Goal: Register for event/course

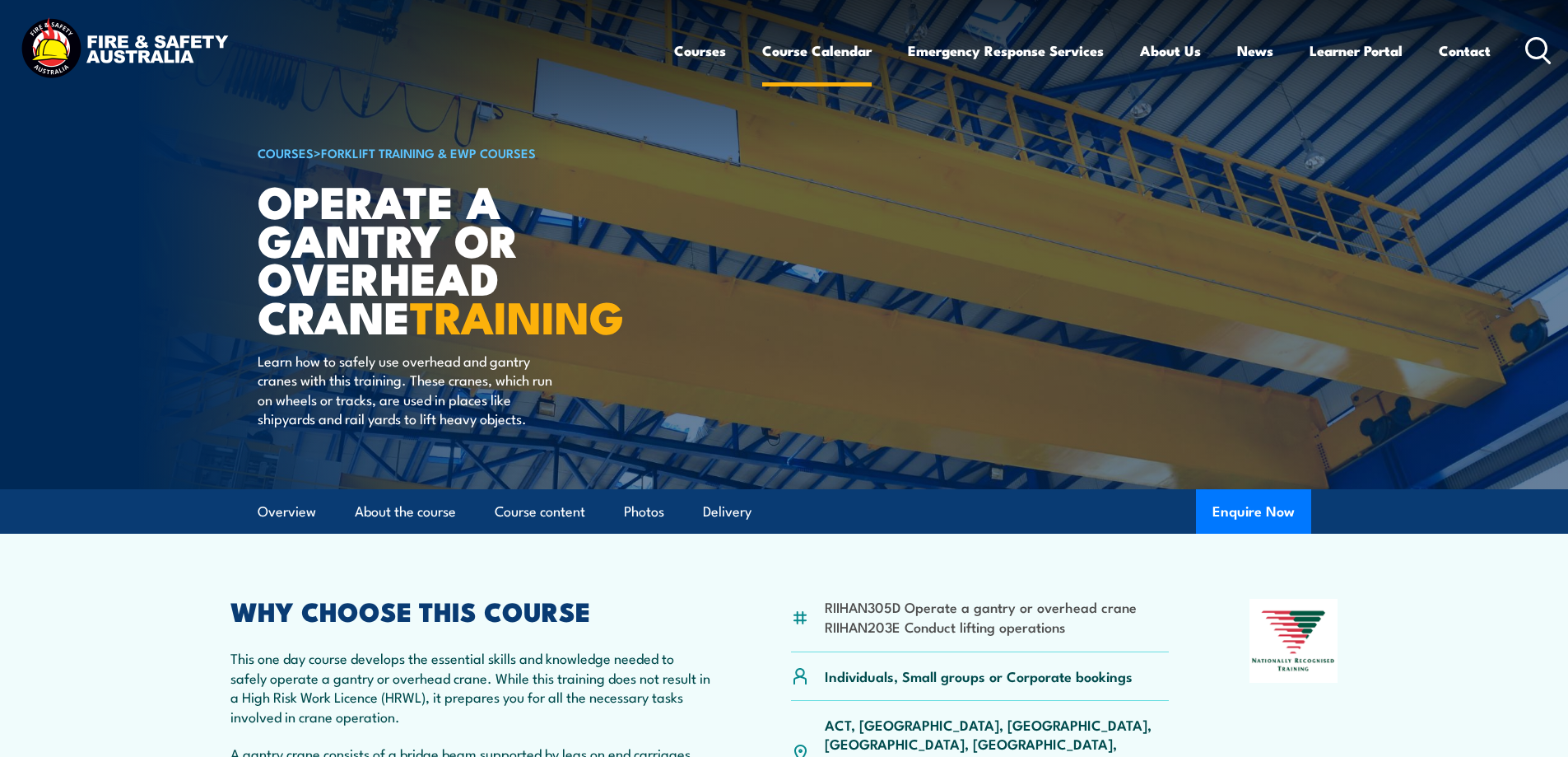
click at [801, 57] on link "Course Calendar" at bounding box center [817, 50] width 109 height 44
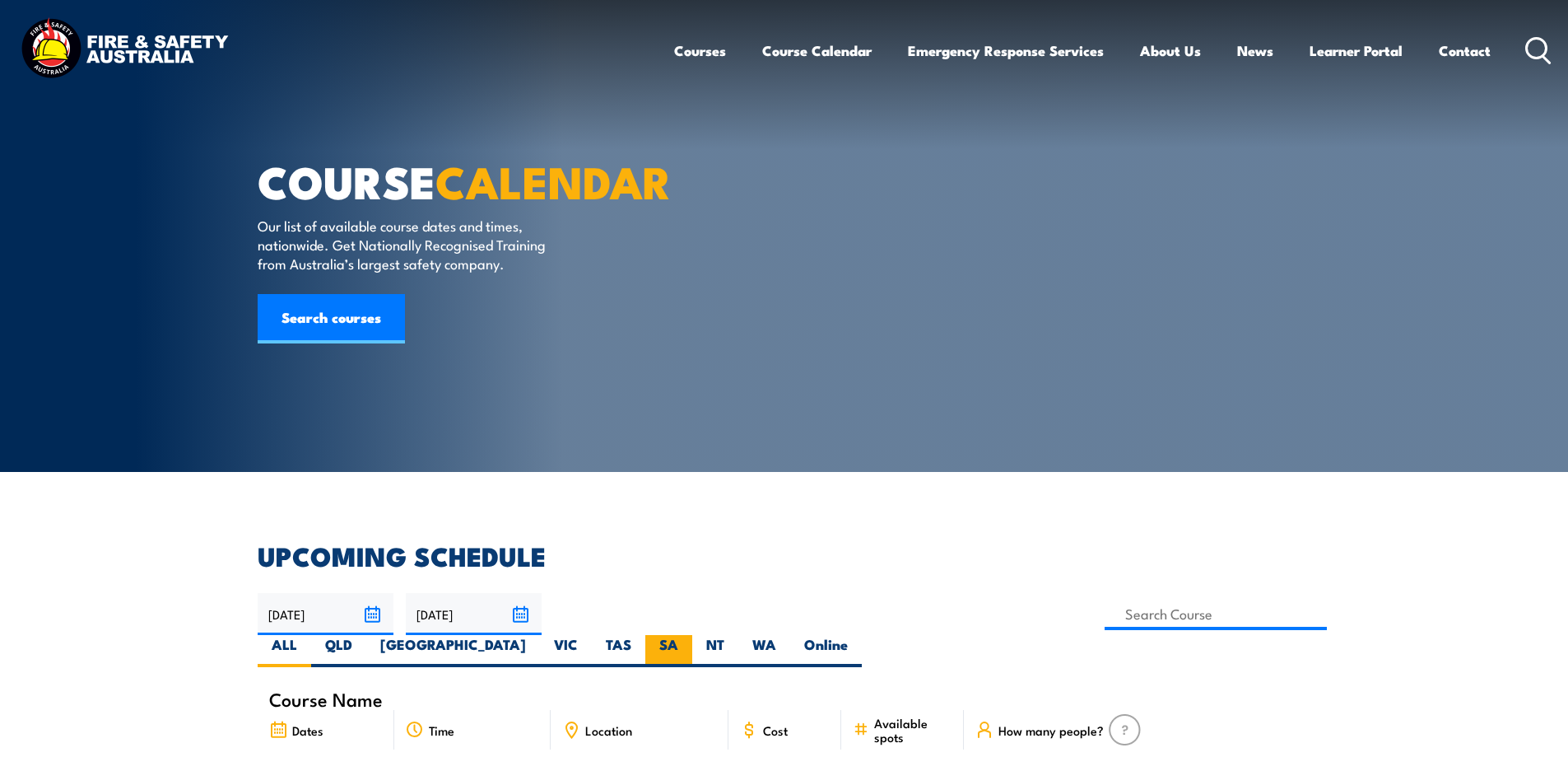
click at [692, 635] on label "SA" at bounding box center [669, 651] width 47 height 32
click at [689, 635] on input "SA" at bounding box center [684, 640] width 11 height 11
radio input "true"
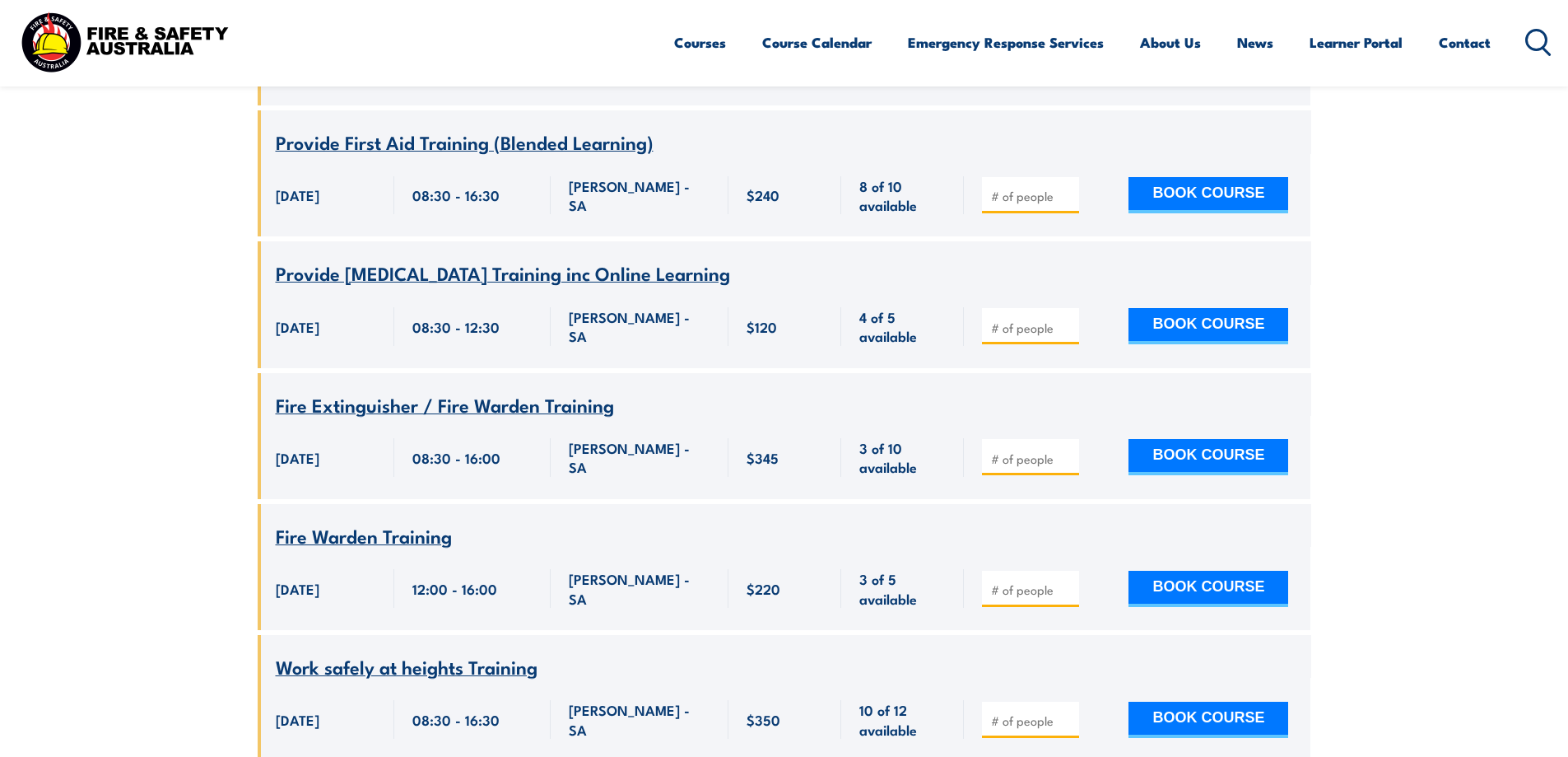
scroll to position [4825, 0]
click at [1533, 39] on icon at bounding box center [1538, 42] width 26 height 27
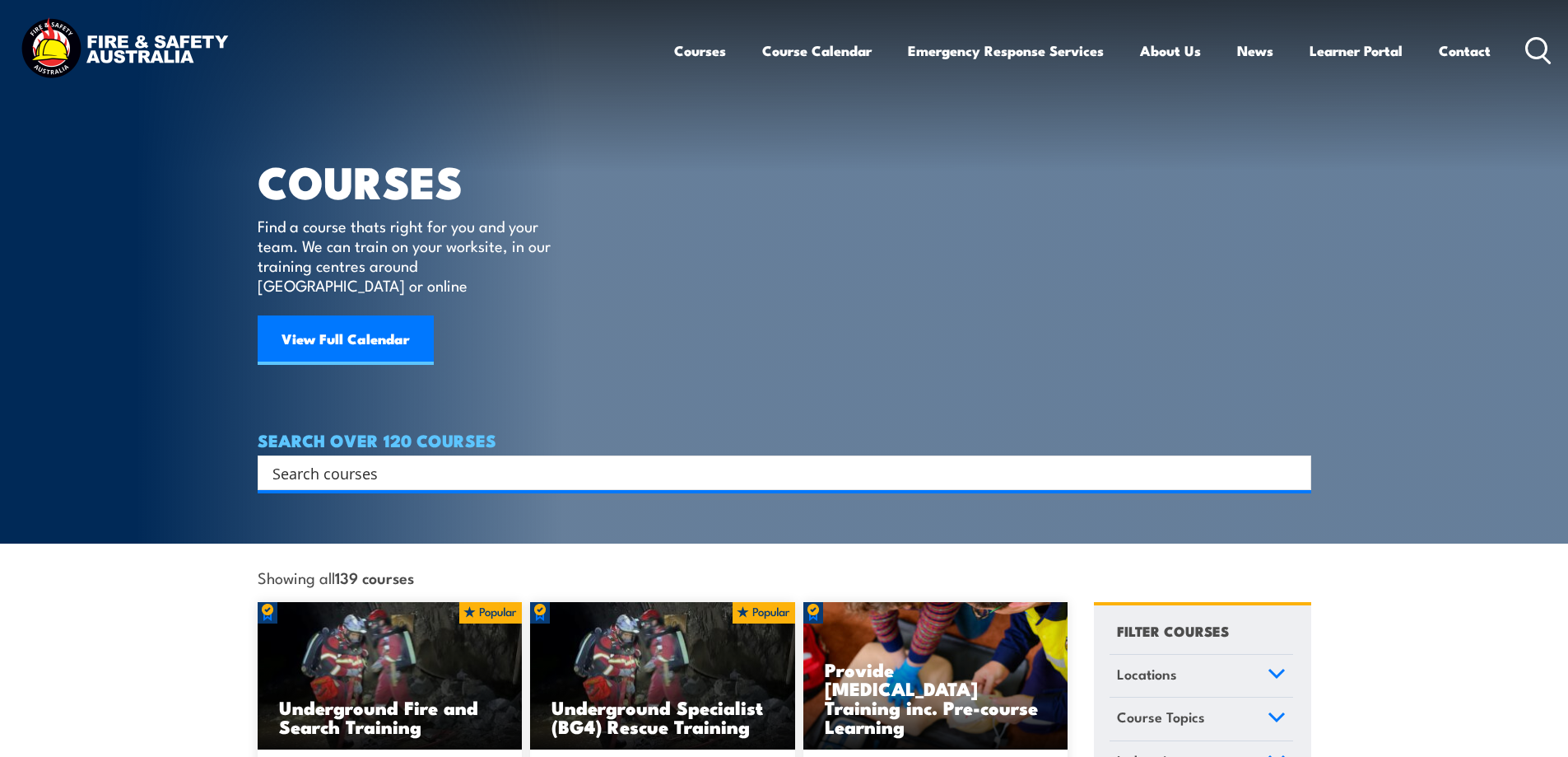
click at [575, 460] on input "Search input" at bounding box center [774, 473] width 1002 height 25
type input "bridge and gantry crane"
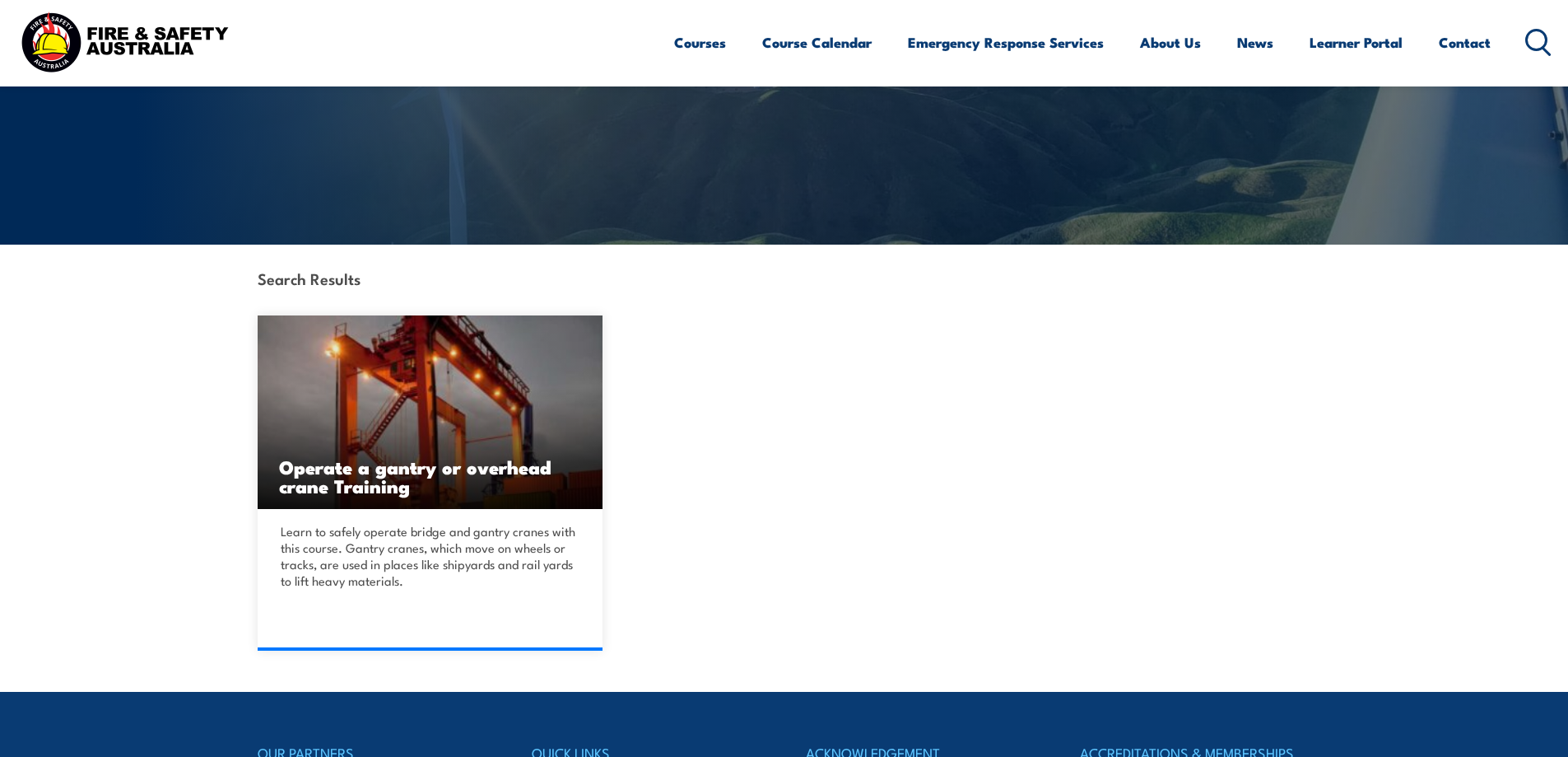
scroll to position [247, 0]
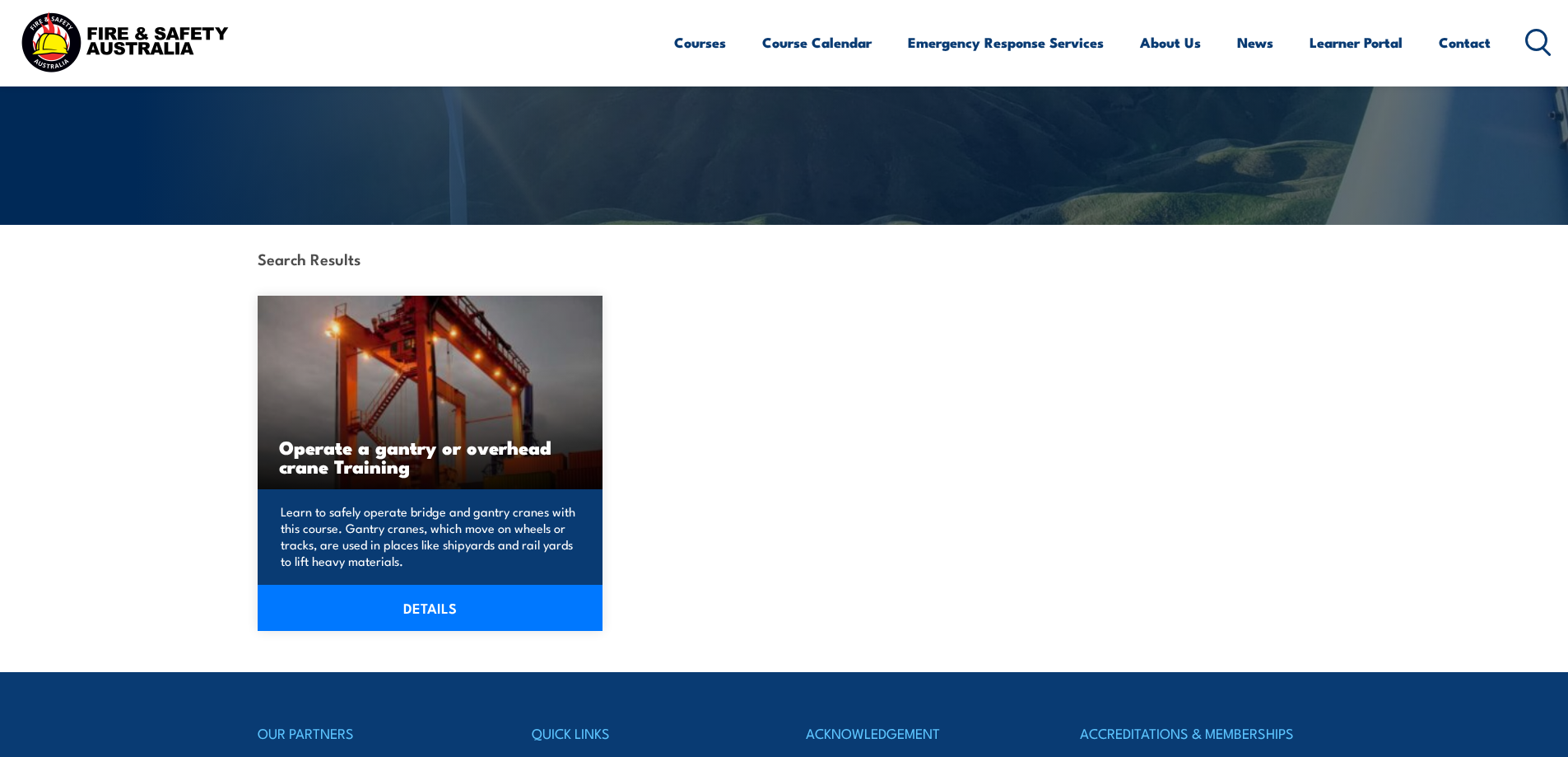
click at [387, 398] on img at bounding box center [430, 393] width 346 height 194
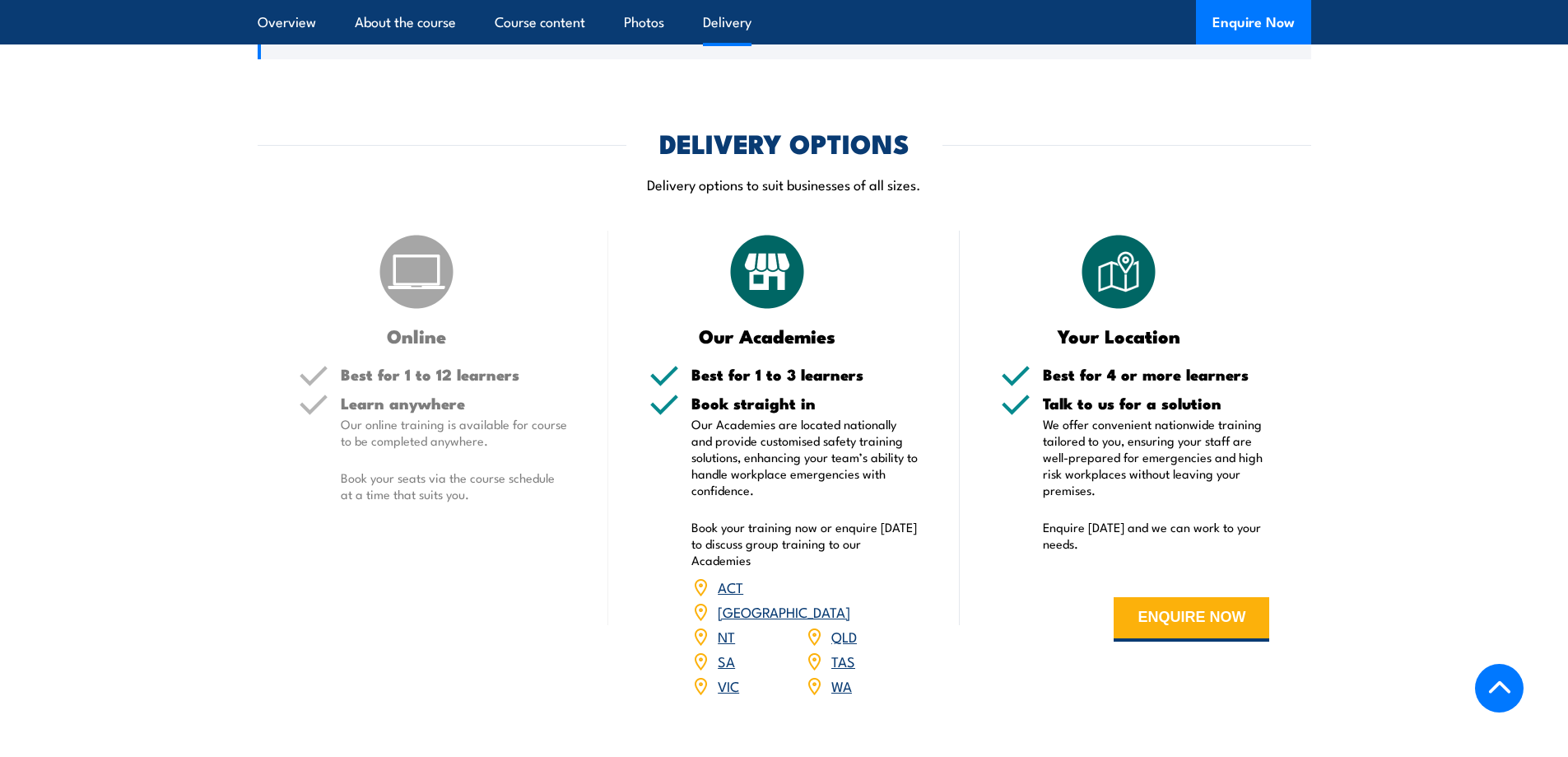
scroll to position [1894, 0]
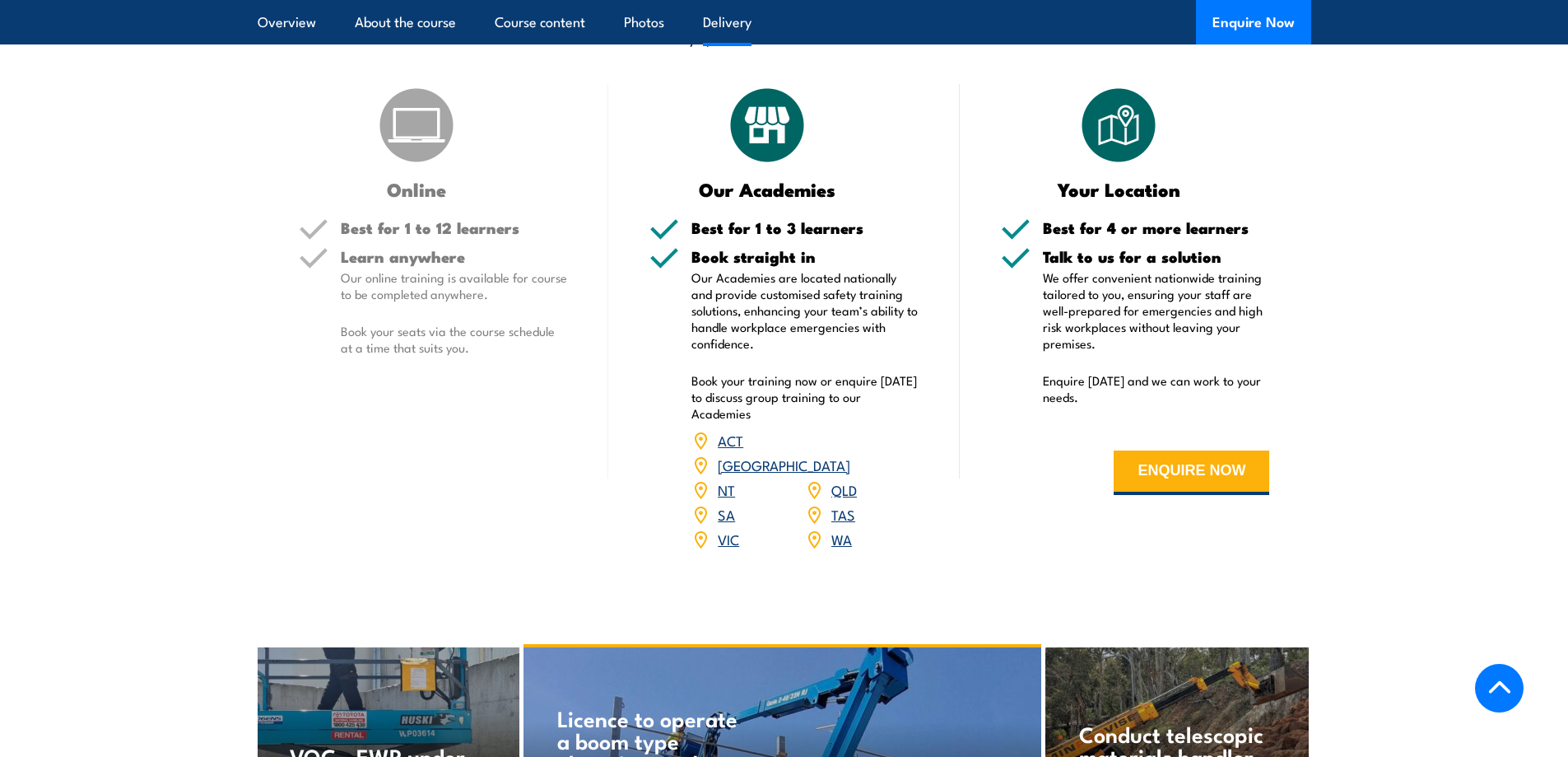
click at [724, 504] on link "SA" at bounding box center [726, 514] width 17 height 20
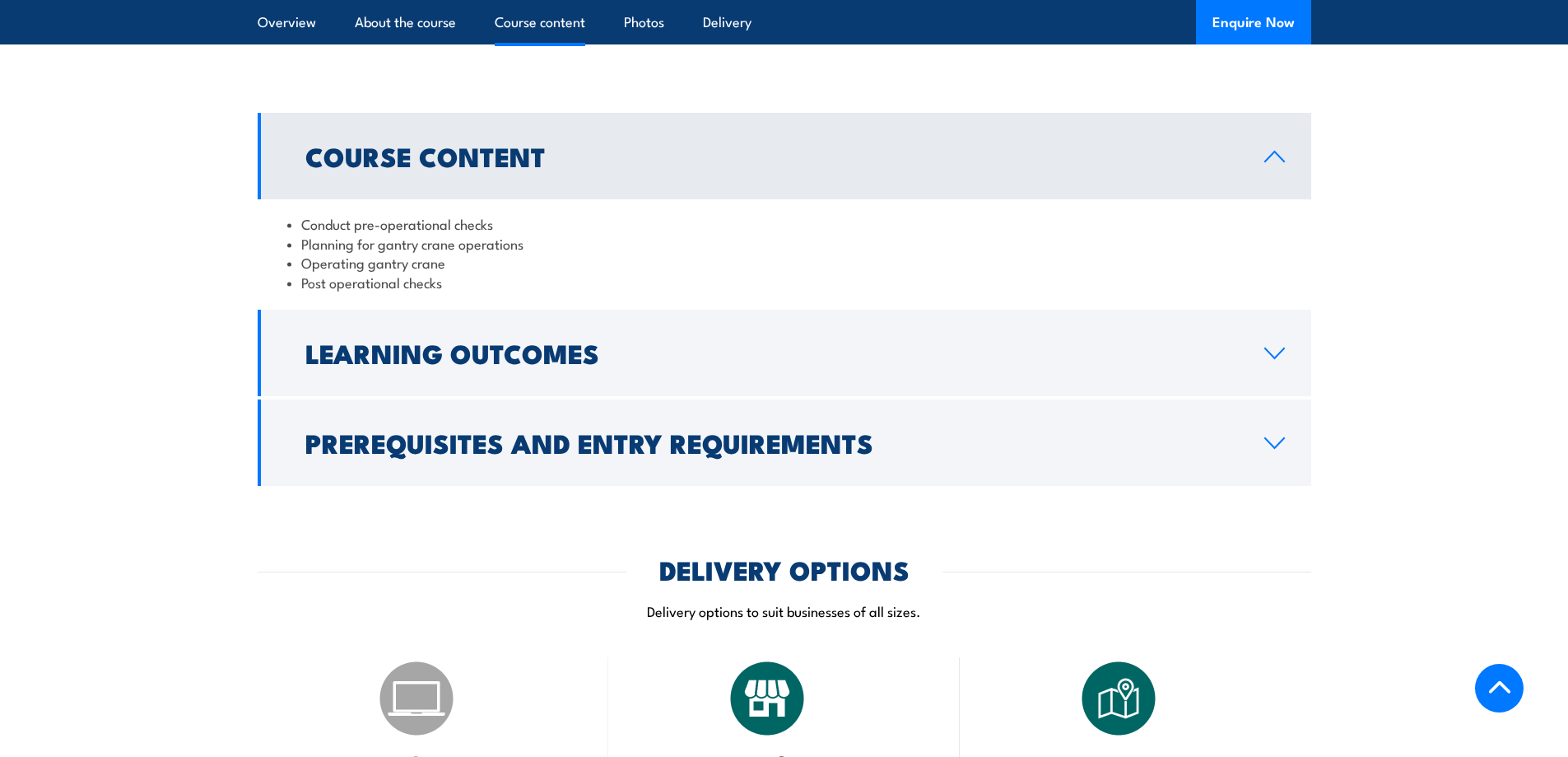
scroll to position [1318, 0]
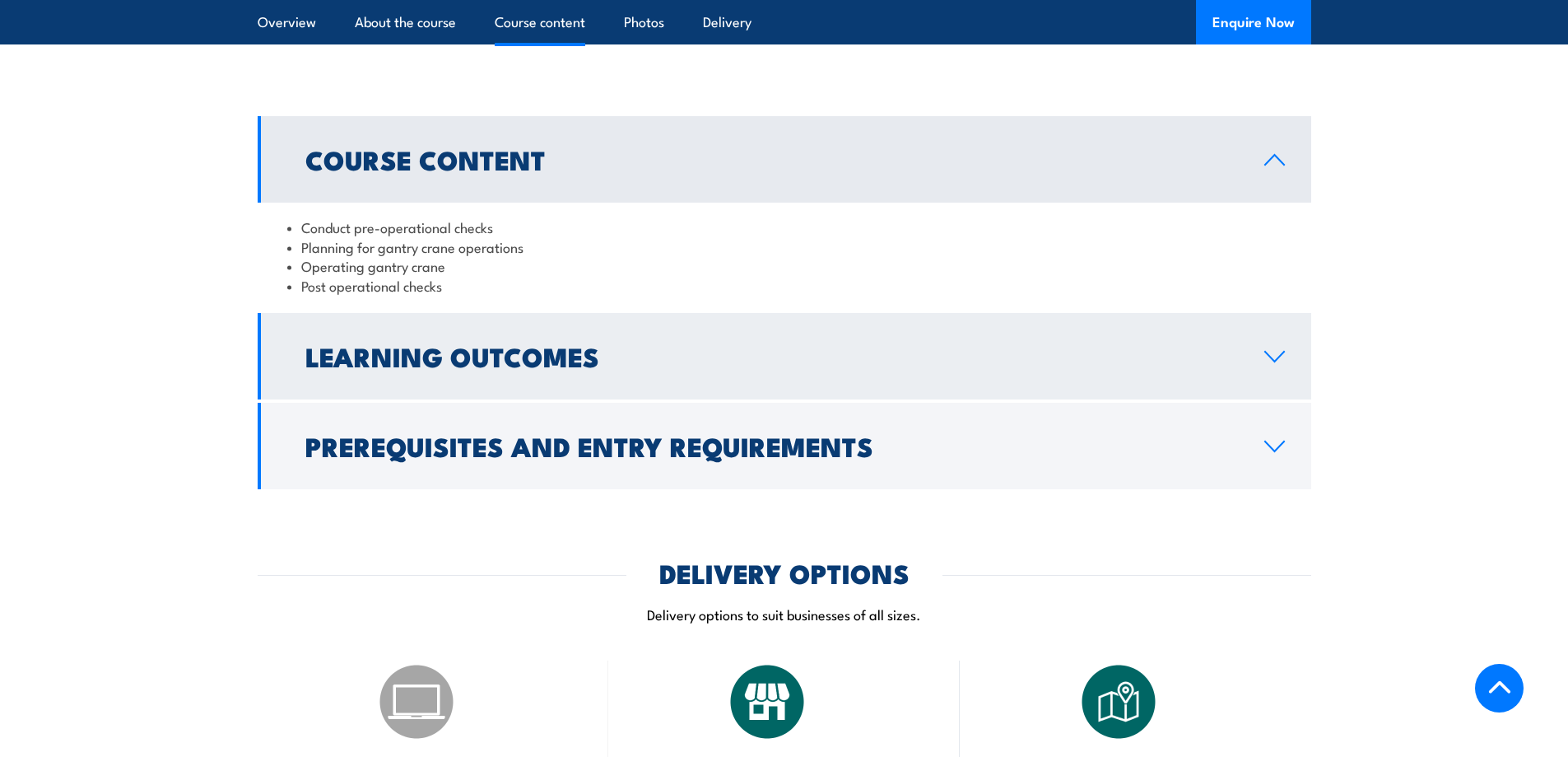
click at [1274, 356] on icon at bounding box center [1274, 356] width 22 height 13
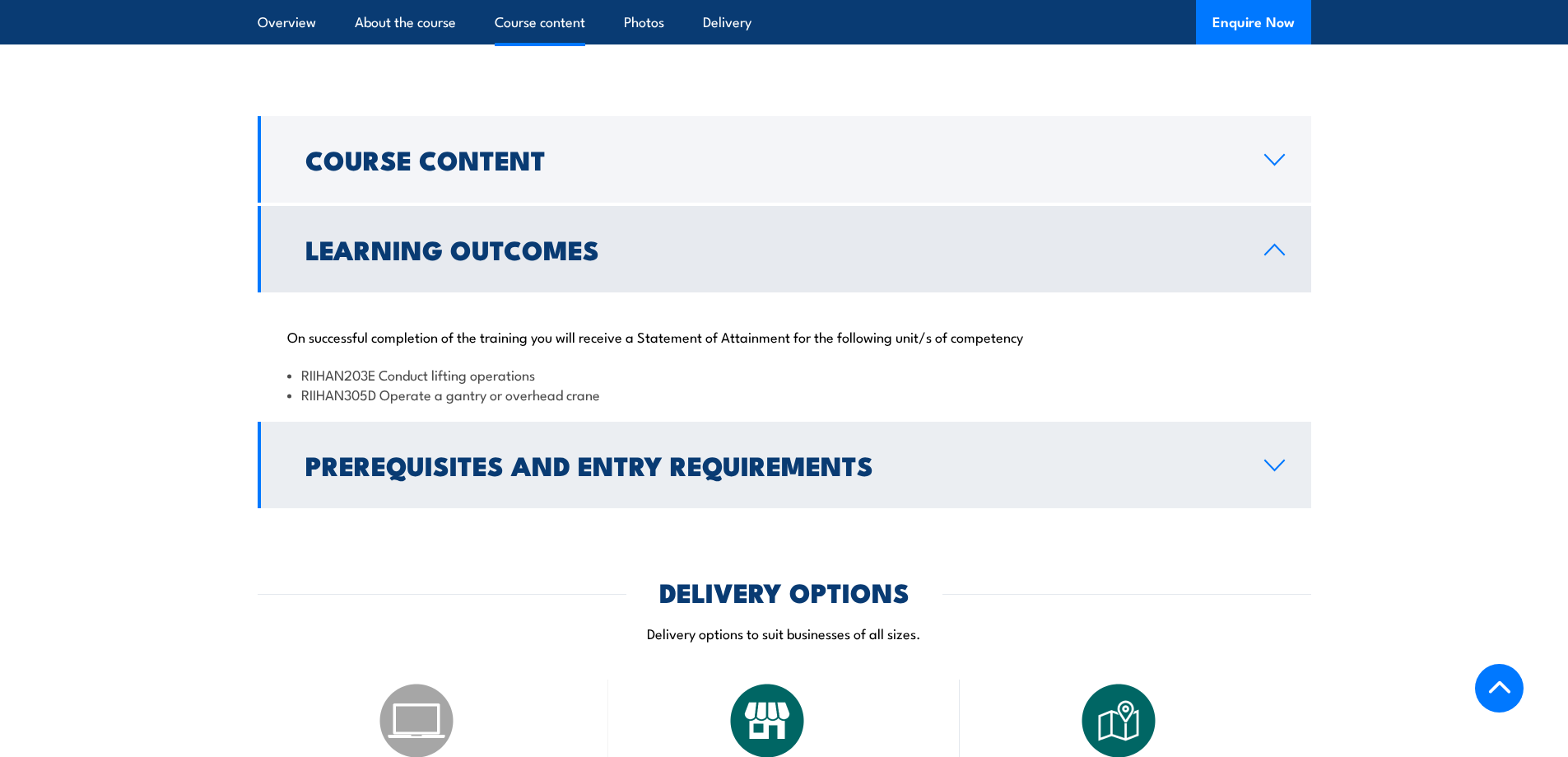
click at [1282, 460] on icon at bounding box center [1274, 465] width 22 height 13
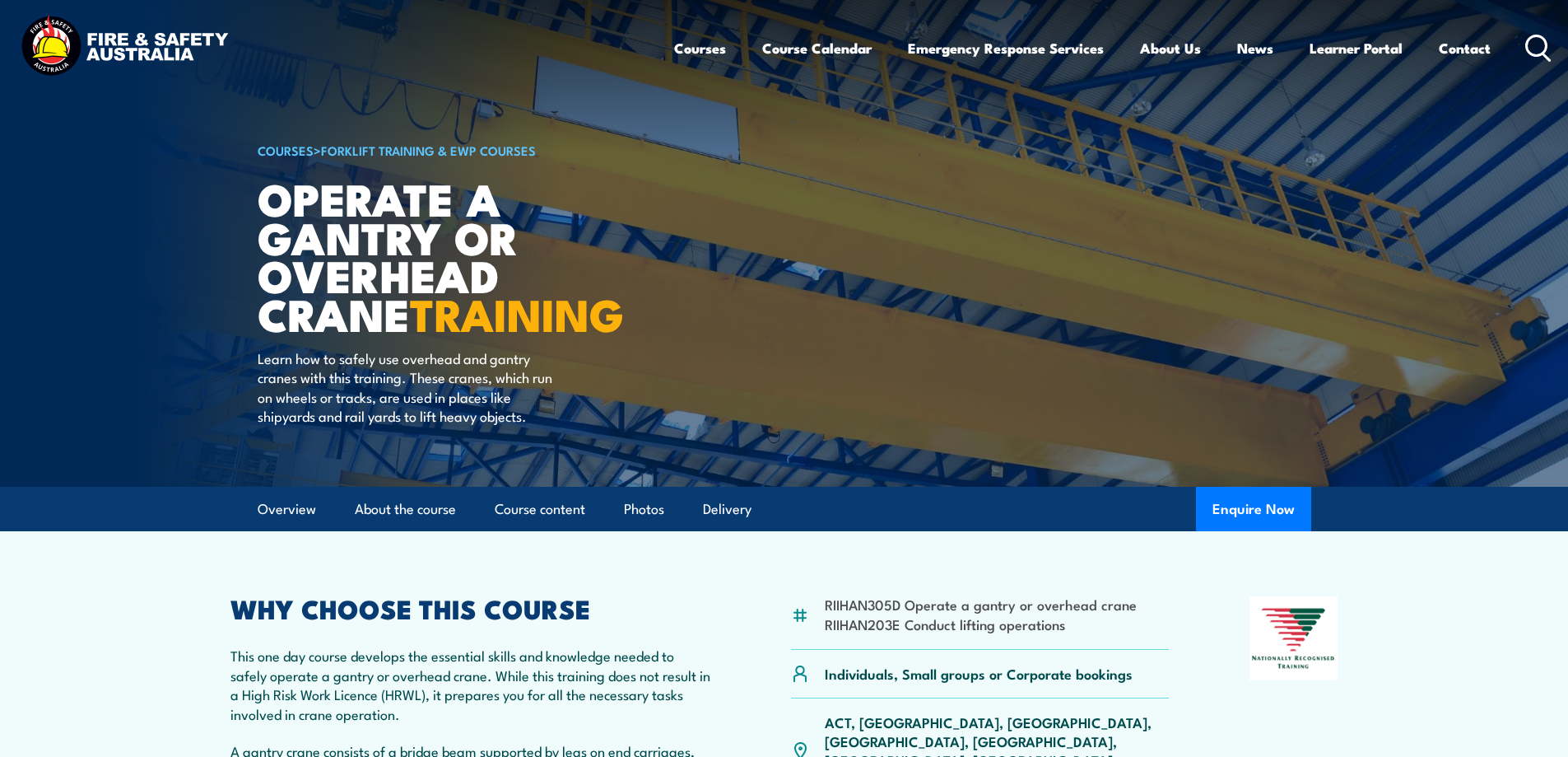
scroll to position [0, 0]
